Goal: Task Accomplishment & Management: Manage account settings

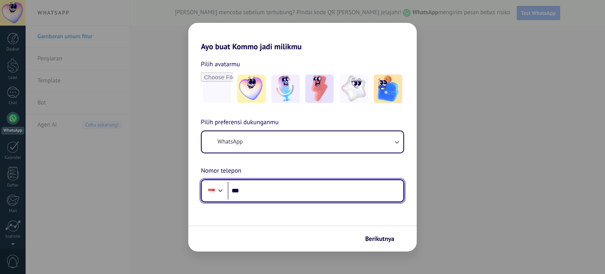
click at [249, 191] on input "***" at bounding box center [316, 191] width 176 height 18
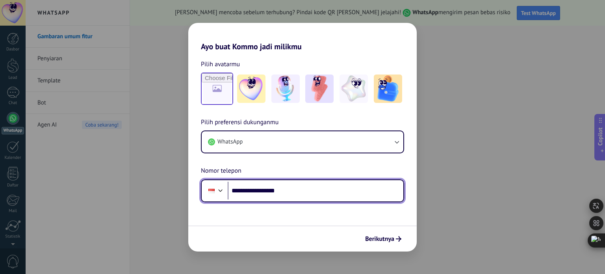
type input "**********"
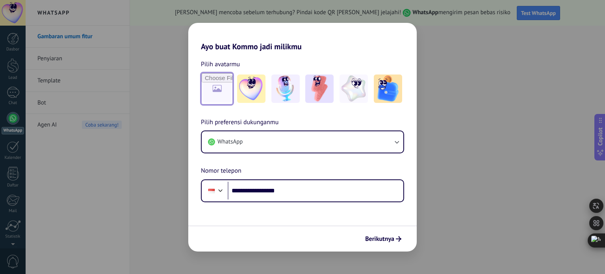
click at [218, 86] on input "file" at bounding box center [217, 88] width 31 height 31
type input "**********"
click at [387, 238] on span "Berikutnya" at bounding box center [379, 239] width 29 height 6
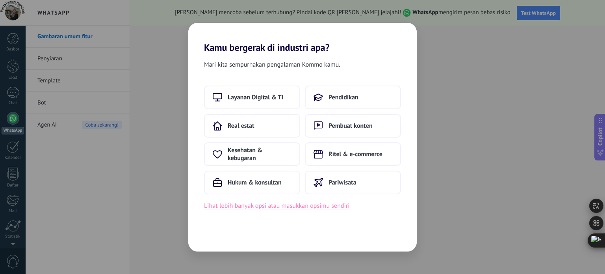
click at [302, 206] on button "Lihat lebih banyak opsi atau masukkan opsimu sendiri" at bounding box center [277, 206] width 146 height 10
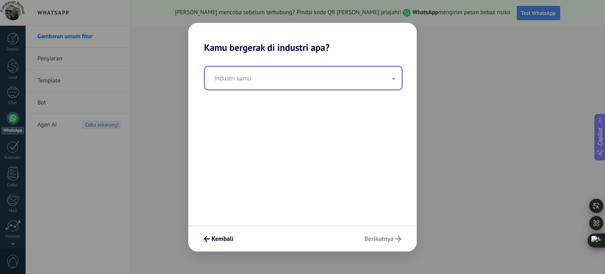
click at [237, 83] on input "text" at bounding box center [303, 78] width 197 height 23
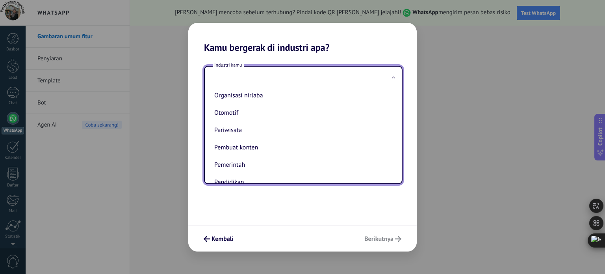
scroll to position [166, 0]
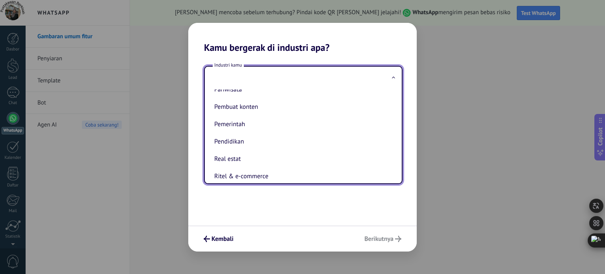
click at [278, 150] on li "Pendidikan" at bounding box center [301, 141] width 181 height 17
type input "**********"
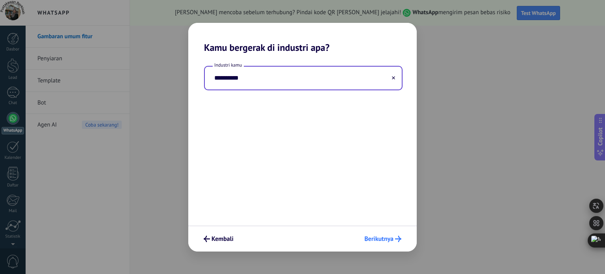
click at [384, 237] on span "Berikutnya" at bounding box center [379, 239] width 29 height 6
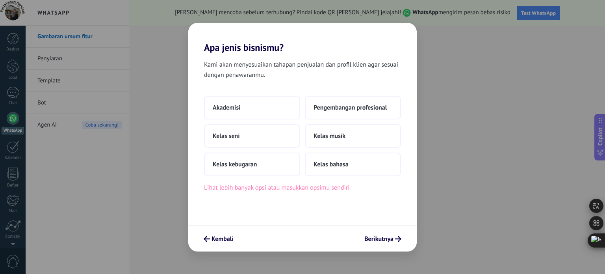
click at [322, 189] on button "Lihat lebih banyak opsi atau masukkan opsimu sendiri" at bounding box center [277, 188] width 146 height 10
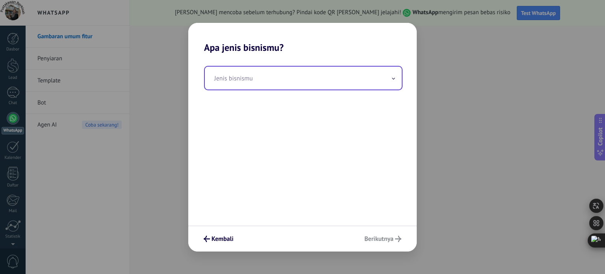
click at [235, 82] on input "text" at bounding box center [303, 78] width 197 height 23
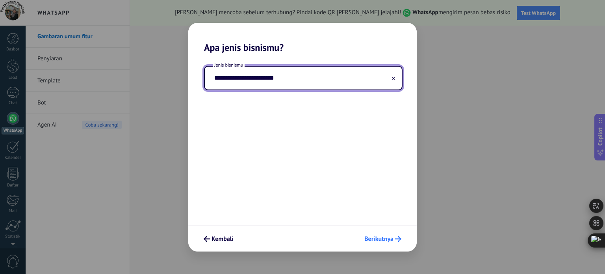
type input "**********"
click at [386, 239] on span "Berikutnya" at bounding box center [379, 239] width 29 height 6
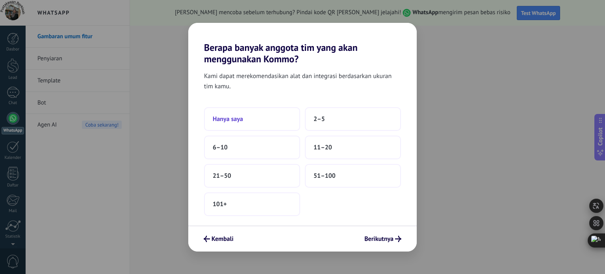
click at [247, 123] on button "Hanya saya" at bounding box center [252, 119] width 96 height 24
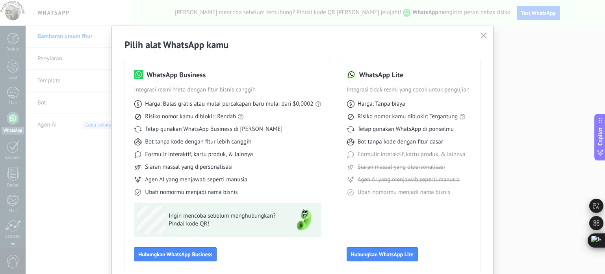
scroll to position [35, 0]
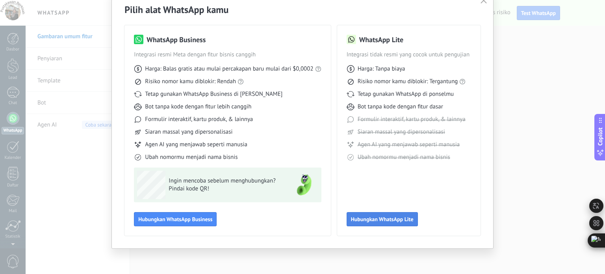
click at [370, 220] on span "Hubungkan WhatsApp Lite" at bounding box center [382, 219] width 63 height 6
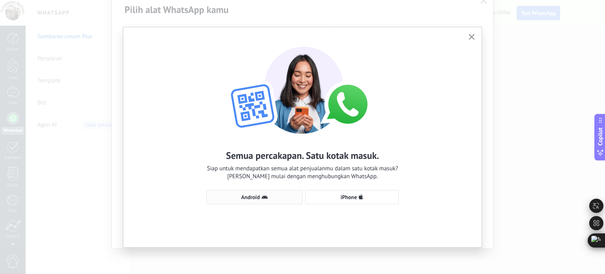
click at [266, 200] on icon "button" at bounding box center [265, 197] width 6 height 6
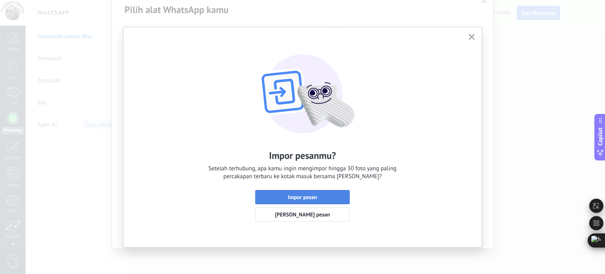
click at [288, 199] on span "Impor pesan" at bounding box center [302, 197] width 29 height 6
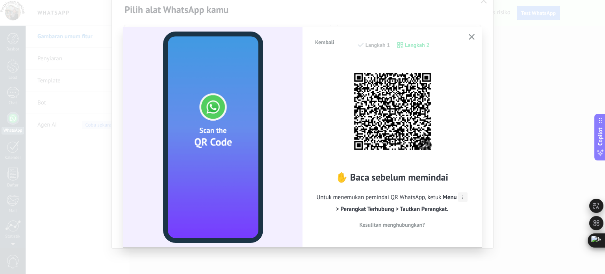
click at [380, 131] on img at bounding box center [392, 111] width 87 height 87
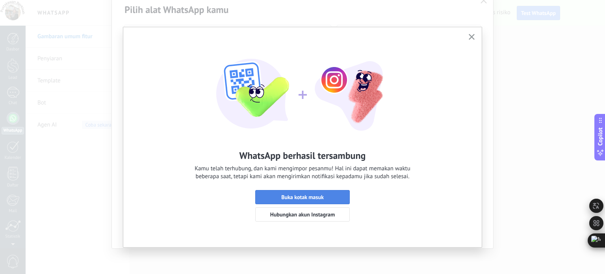
click at [311, 200] on span "Buka kotak masuk" at bounding box center [302, 197] width 43 height 6
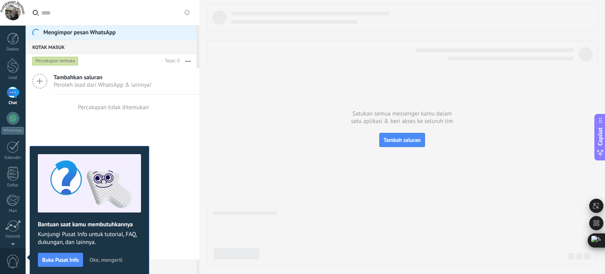
click at [61, 63] on div "Percakapan terbuka" at bounding box center [55, 60] width 46 height 9
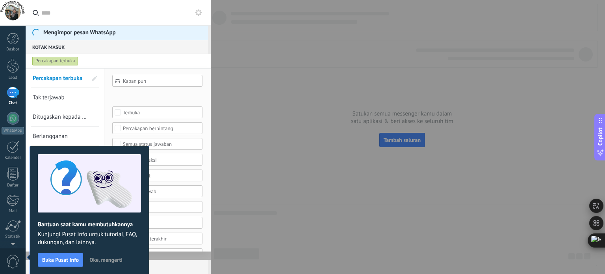
click at [102, 258] on span "Oke, mengerti" at bounding box center [105, 260] width 33 height 6
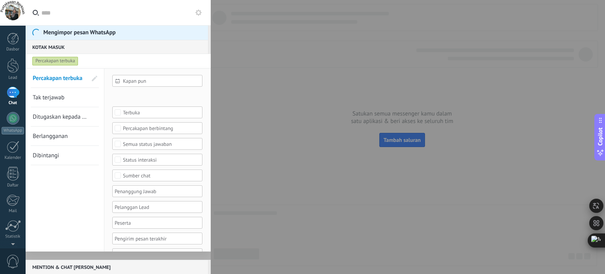
scroll to position [16, 0]
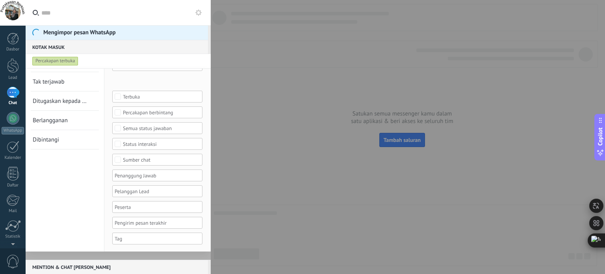
click at [244, 190] on div at bounding box center [302, 137] width 605 height 274
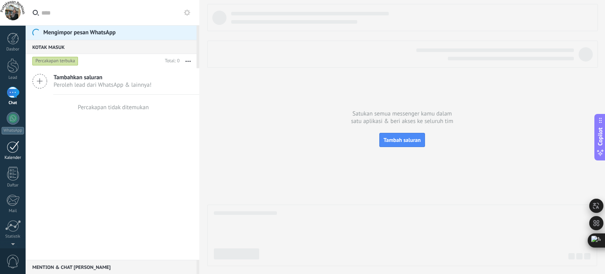
click at [12, 150] on div at bounding box center [13, 147] width 13 height 12
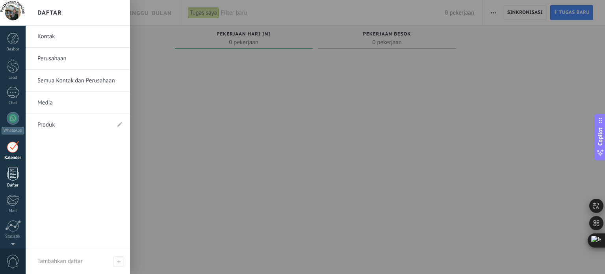
click at [14, 181] on link "Daftar" at bounding box center [13, 177] width 26 height 21
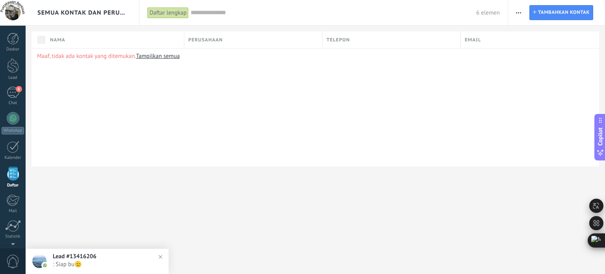
scroll to position [48, 0]
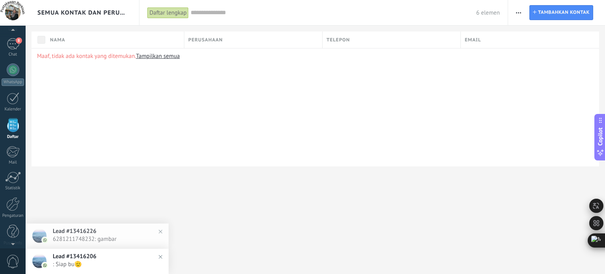
click at [156, 55] on link "Tampilkan semua" at bounding box center [158, 55] width 44 height 7
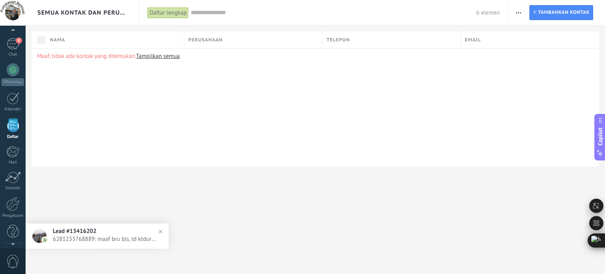
click at [161, 232] on img at bounding box center [160, 231] width 11 height 11
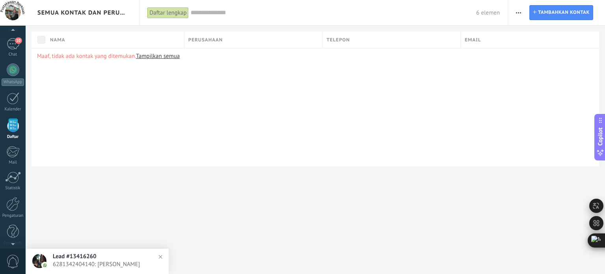
click at [159, 256] on img at bounding box center [160, 256] width 11 height 11
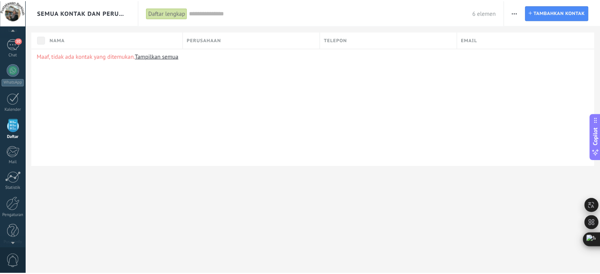
scroll to position [54, 0]
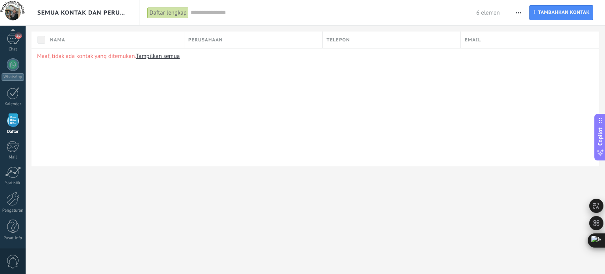
click at [11, 257] on span "0" at bounding box center [12, 262] width 13 height 14
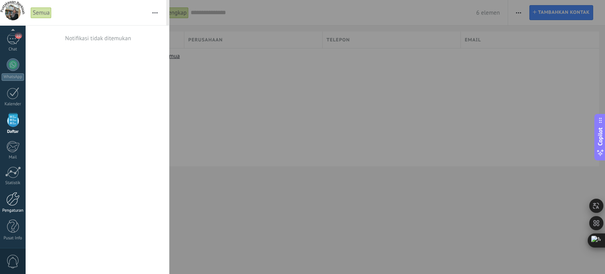
click at [12, 208] on div "Pengaturan" at bounding box center [13, 210] width 23 height 5
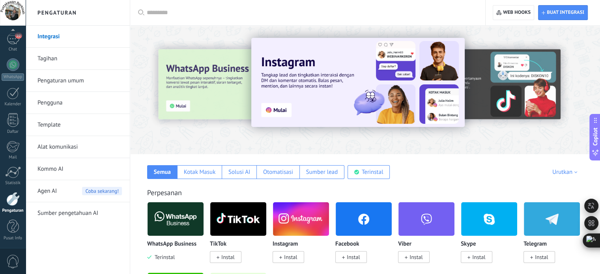
click at [55, 86] on link "Pengaturan umum" at bounding box center [79, 81] width 84 height 22
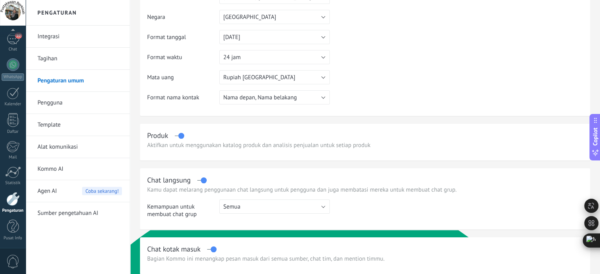
scroll to position [160, 0]
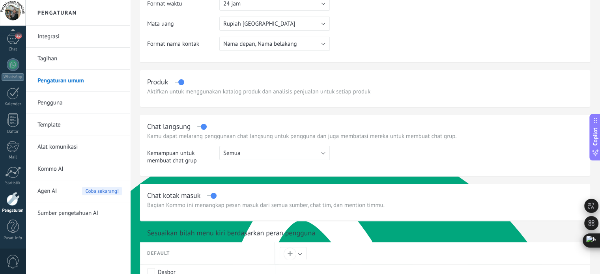
click at [73, 106] on link "Pengguna" at bounding box center [79, 103] width 84 height 22
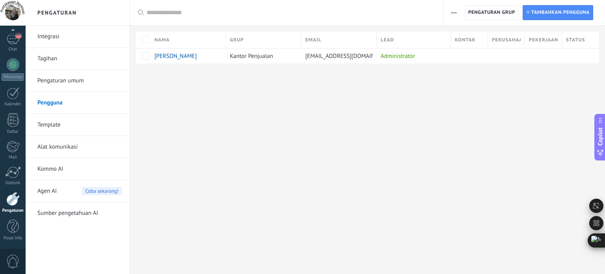
click at [59, 127] on link "Template" at bounding box center [79, 125] width 84 height 22
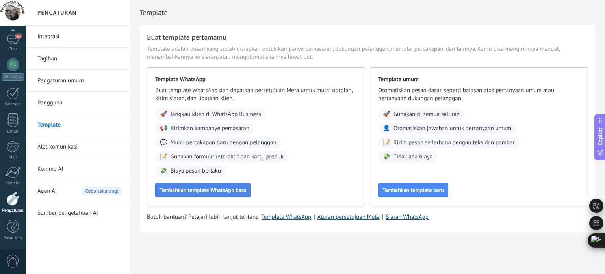
click at [214, 191] on span "Tambahkan template WhatsApp baru" at bounding box center [203, 190] width 87 height 6
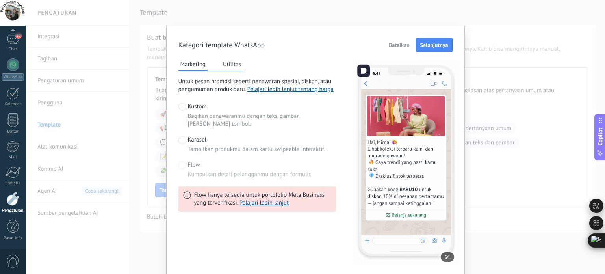
click at [382, 149] on img at bounding box center [406, 162] width 107 height 208
click at [440, 39] on button "Selanjutnya" at bounding box center [434, 45] width 37 height 14
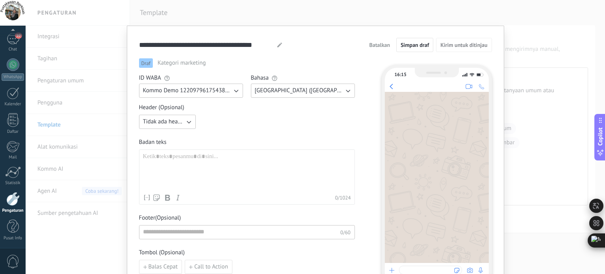
click at [188, 165] on div at bounding box center [247, 171] width 208 height 37
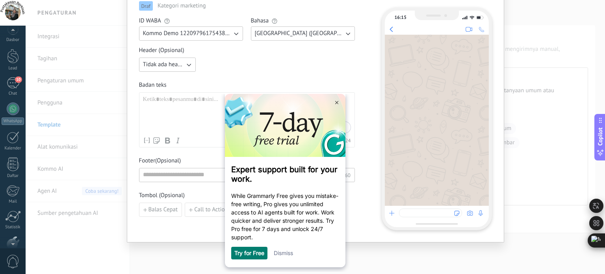
scroll to position [54, 0]
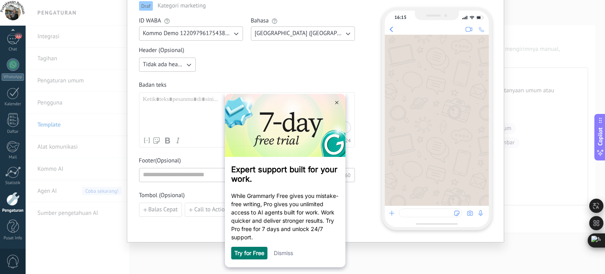
click at [11, 207] on link "Pengaturan" at bounding box center [13, 202] width 26 height 21
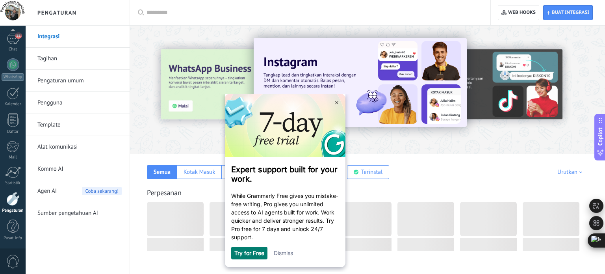
click at [11, 207] on link "Pengaturan" at bounding box center [13, 202] width 26 height 21
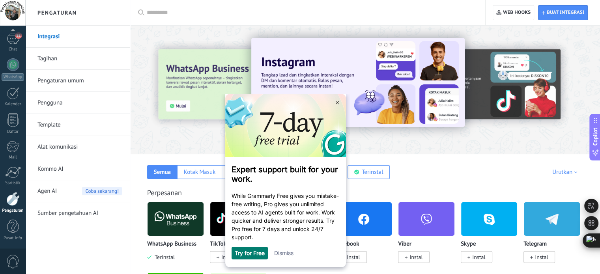
click at [174, 218] on img at bounding box center [175, 219] width 56 height 38
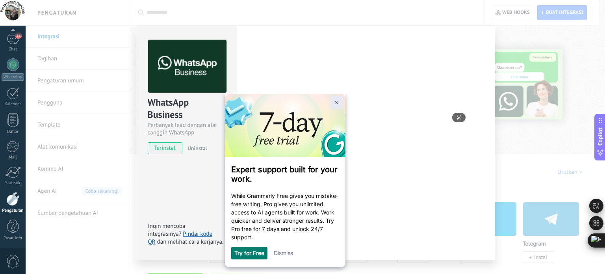
click at [337, 105] on link at bounding box center [336, 102] width 13 height 13
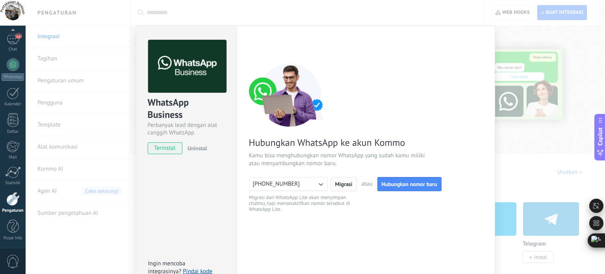
click at [342, 188] on button "Migrasi" at bounding box center [344, 184] width 26 height 14
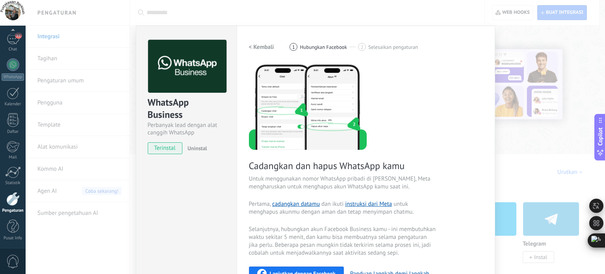
click at [172, 148] on span "terinstal" at bounding box center [165, 148] width 34 height 12
click at [184, 67] on img at bounding box center [187, 66] width 78 height 53
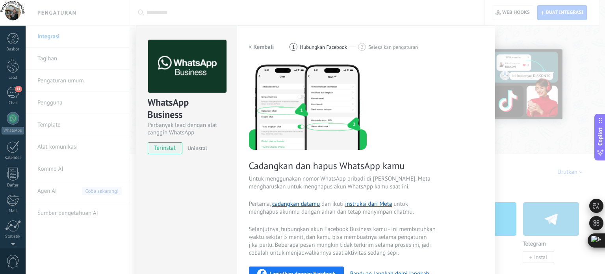
click at [13, 9] on div at bounding box center [13, 13] width 26 height 26
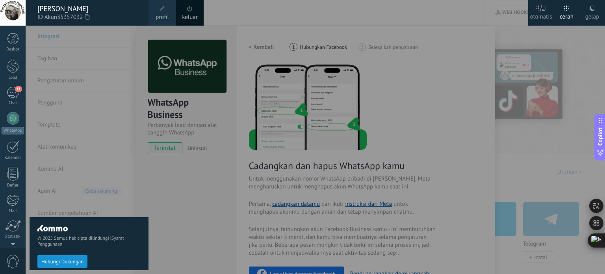
click at [195, 10] on div "keluar" at bounding box center [190, 13] width 28 height 26
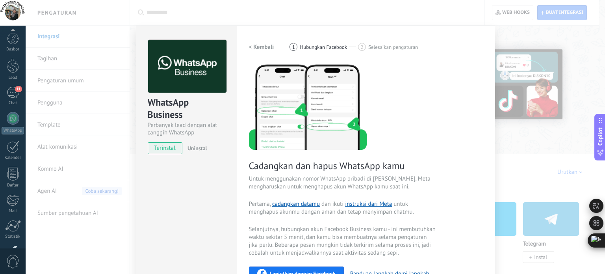
scroll to position [54, 0]
